Goal: Information Seeking & Learning: Learn about a topic

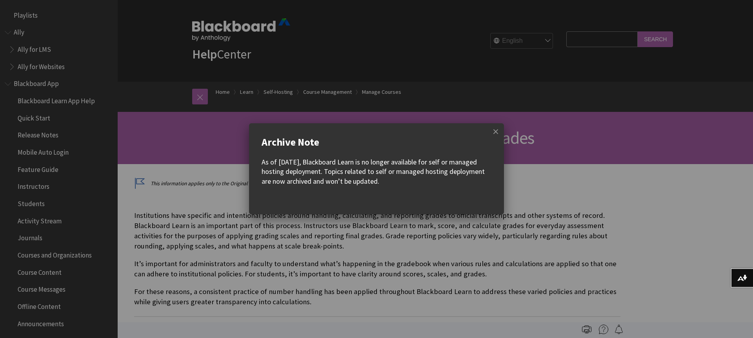
scroll to position [1109, 0]
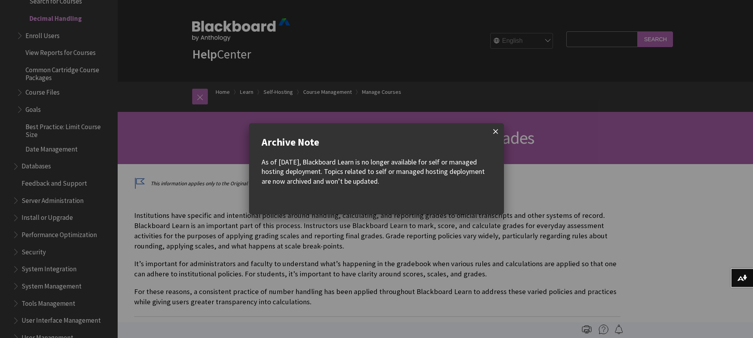
click at [498, 130] on span at bounding box center [496, 131] width 16 height 16
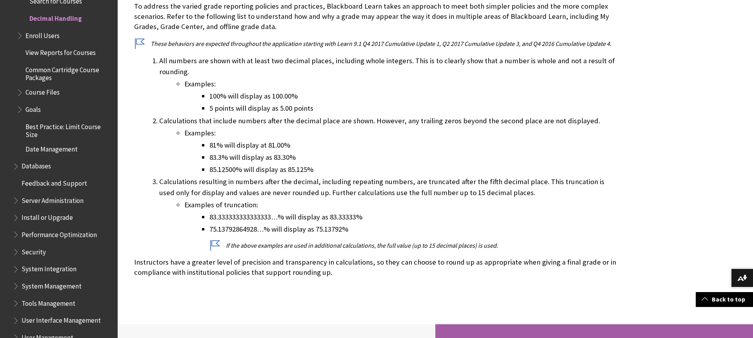
scroll to position [486, 0]
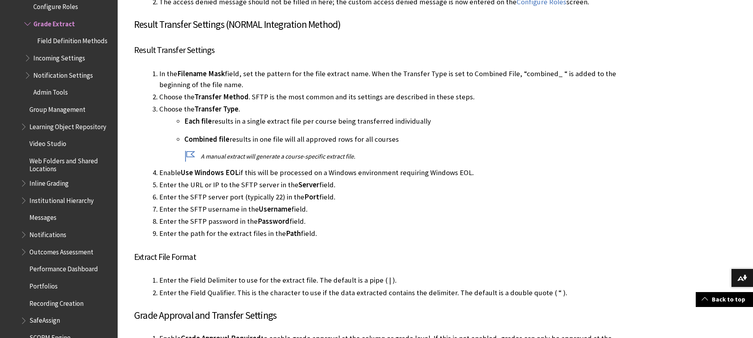
scroll to position [1098, 0]
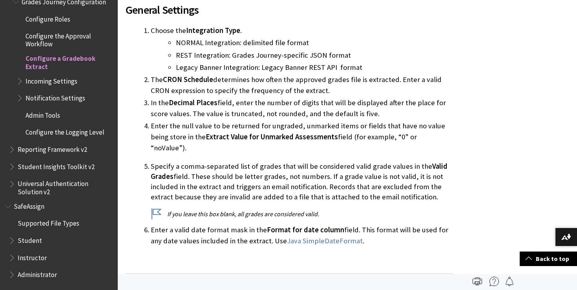
scroll to position [397, 0]
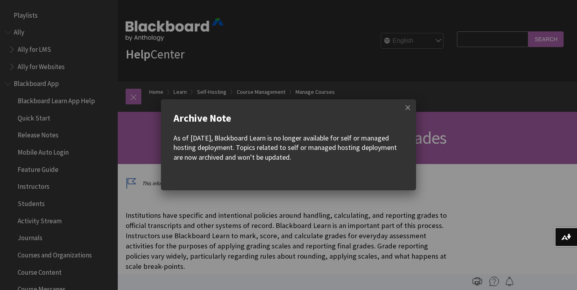
scroll to position [1109, 0]
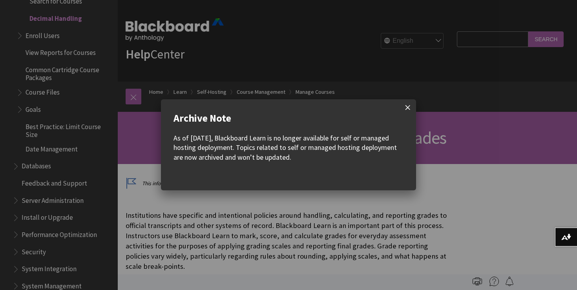
click at [408, 109] on span at bounding box center [407, 107] width 16 height 16
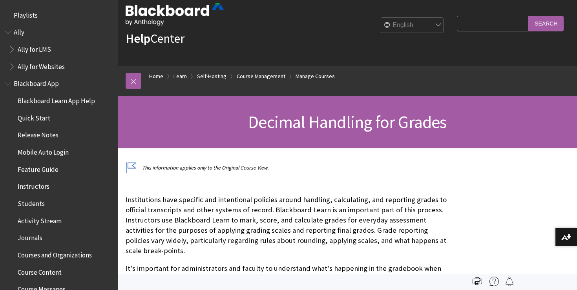
scroll to position [0, 0]
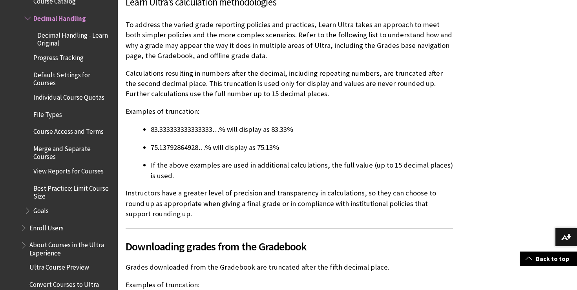
scroll to position [602, 0]
